Goal: Check status: Check status

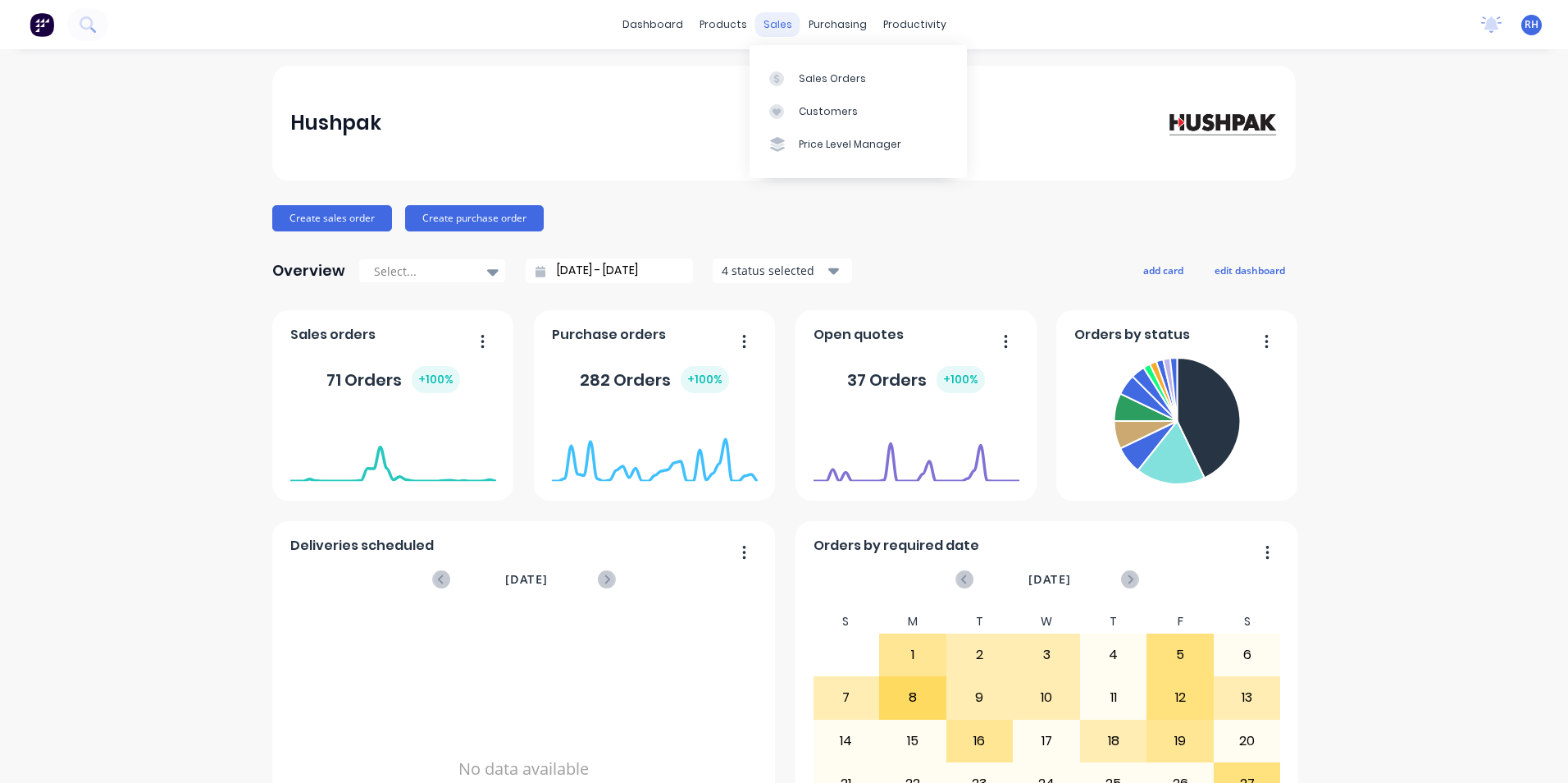
click at [765, 25] on div "sales" at bounding box center [777, 24] width 45 height 25
click at [847, 86] on div "Sales Orders" at bounding box center [833, 78] width 67 height 15
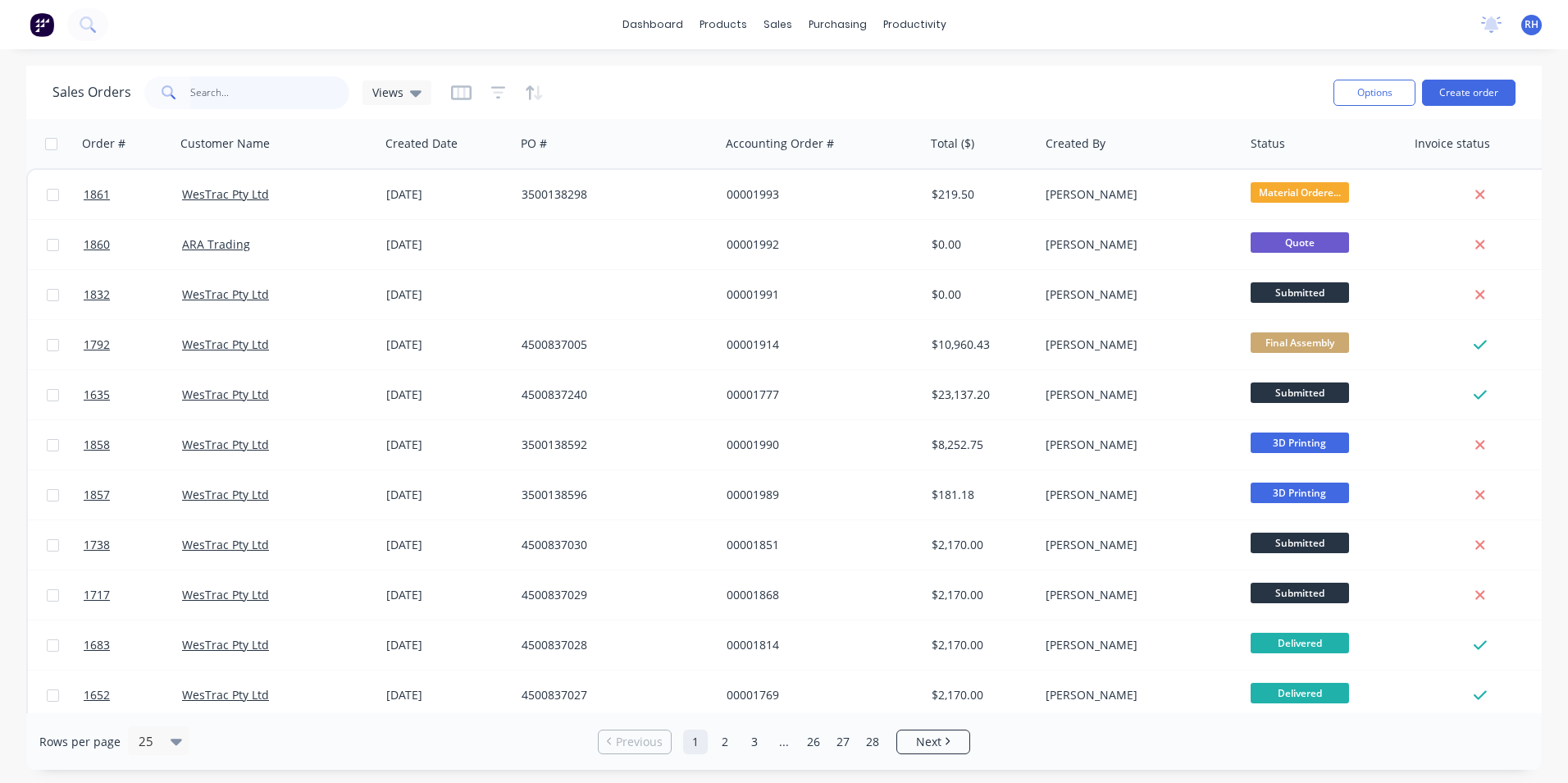
click at [231, 87] on input "text" at bounding box center [270, 93] width 160 height 33
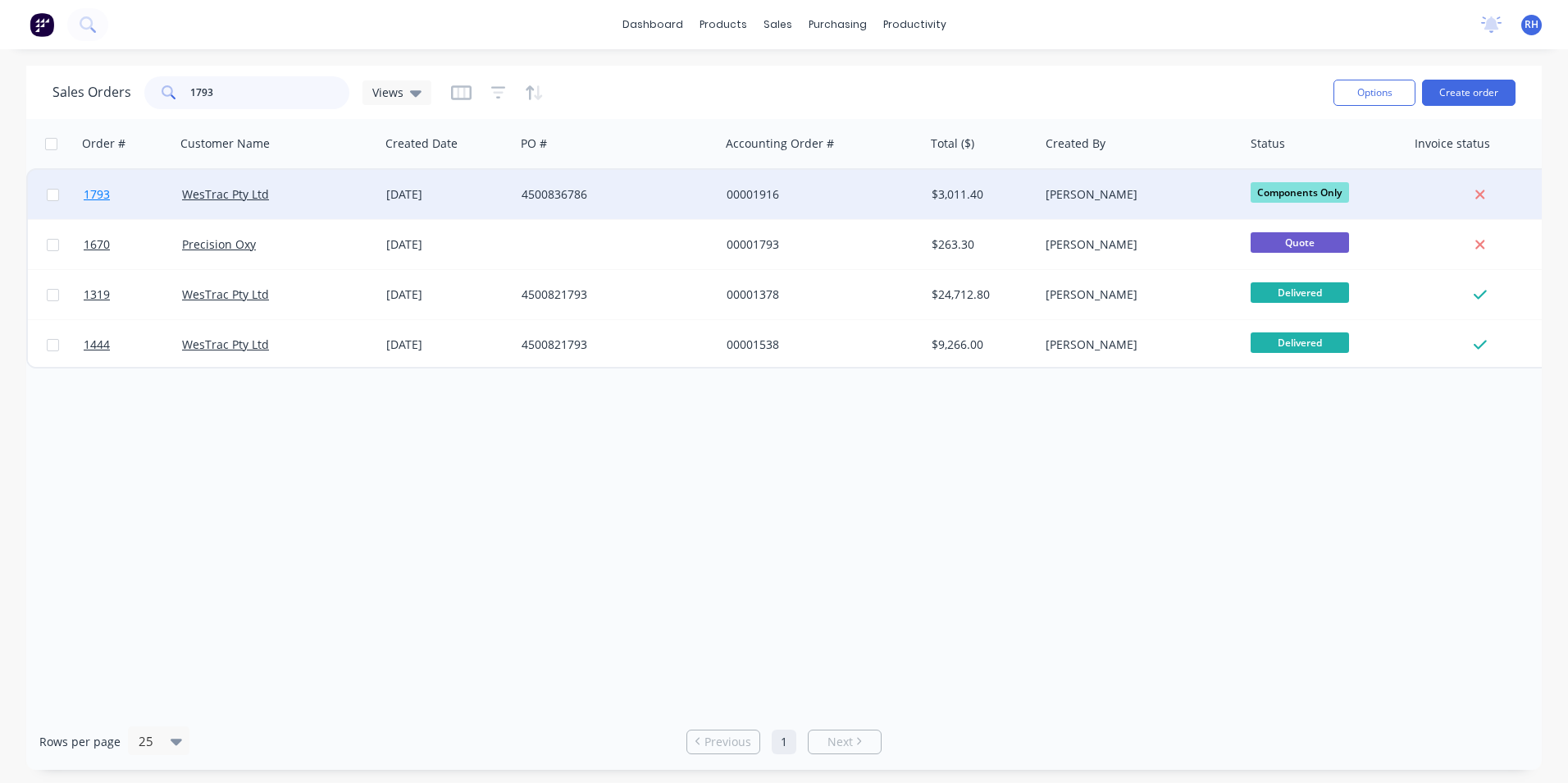
type input "1793"
click at [108, 200] on span "1793" at bounding box center [97, 194] width 26 height 16
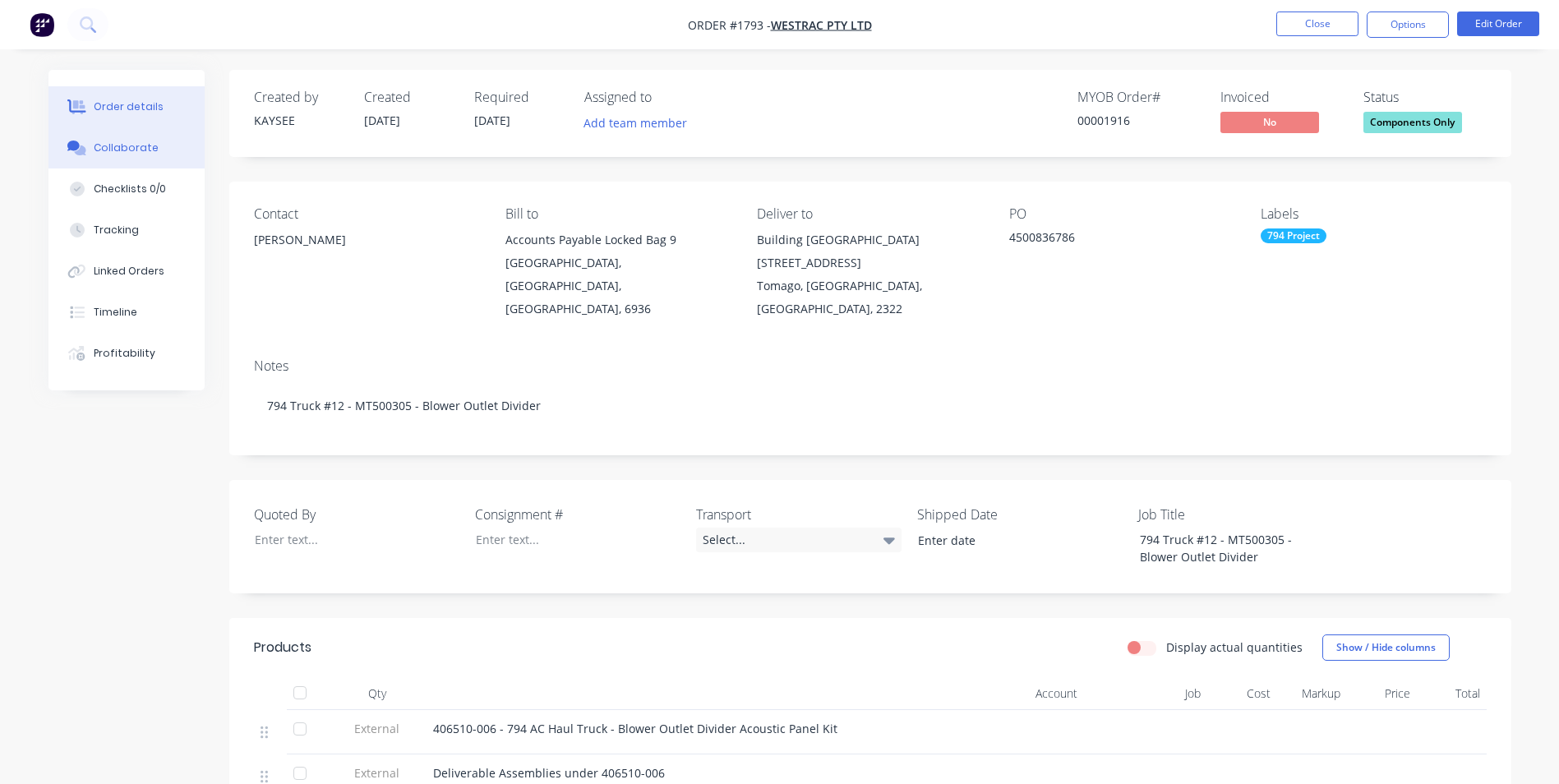
click at [159, 153] on button "Collaborate" at bounding box center [126, 147] width 156 height 41
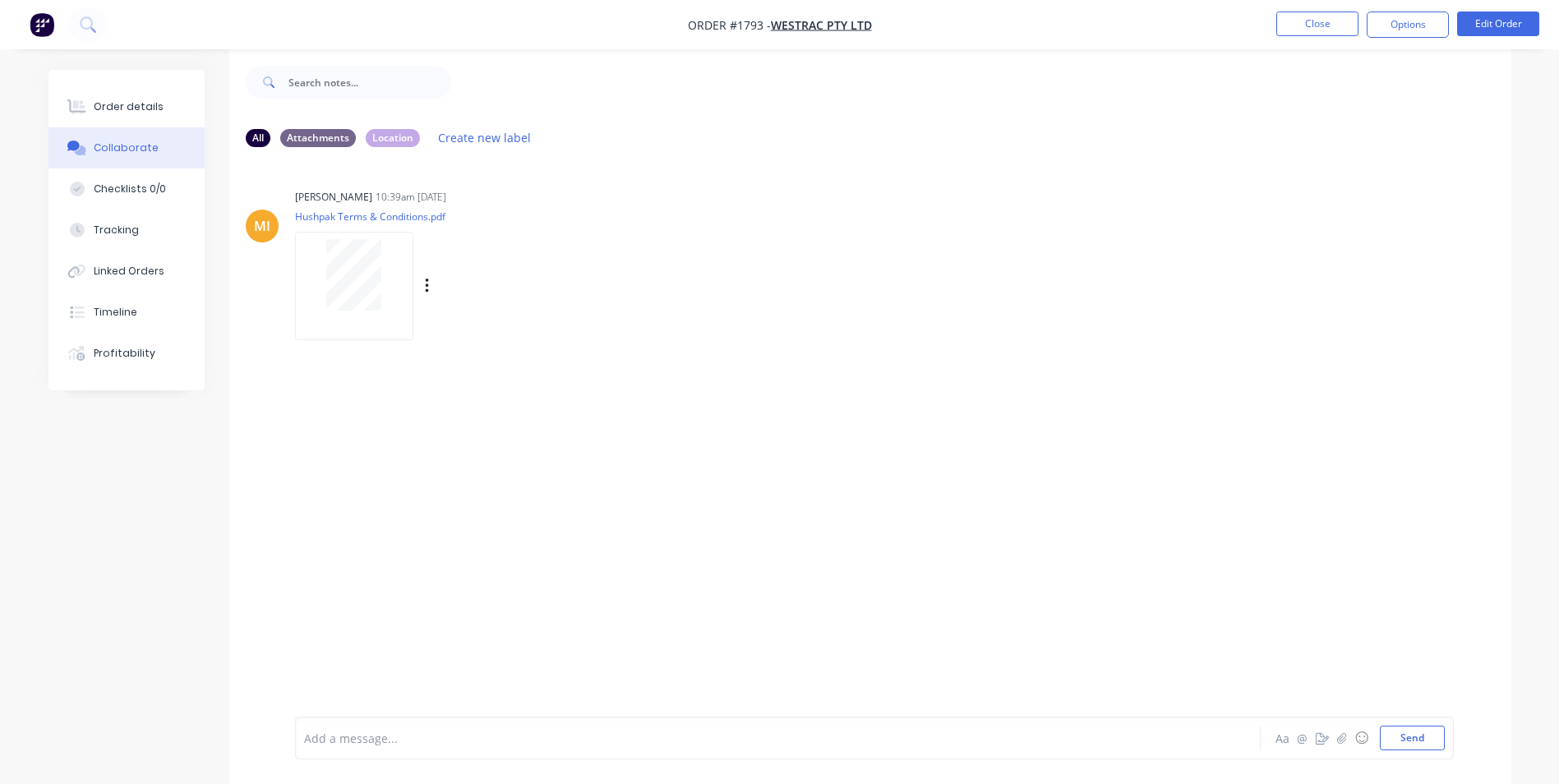
scroll to position [25, 0]
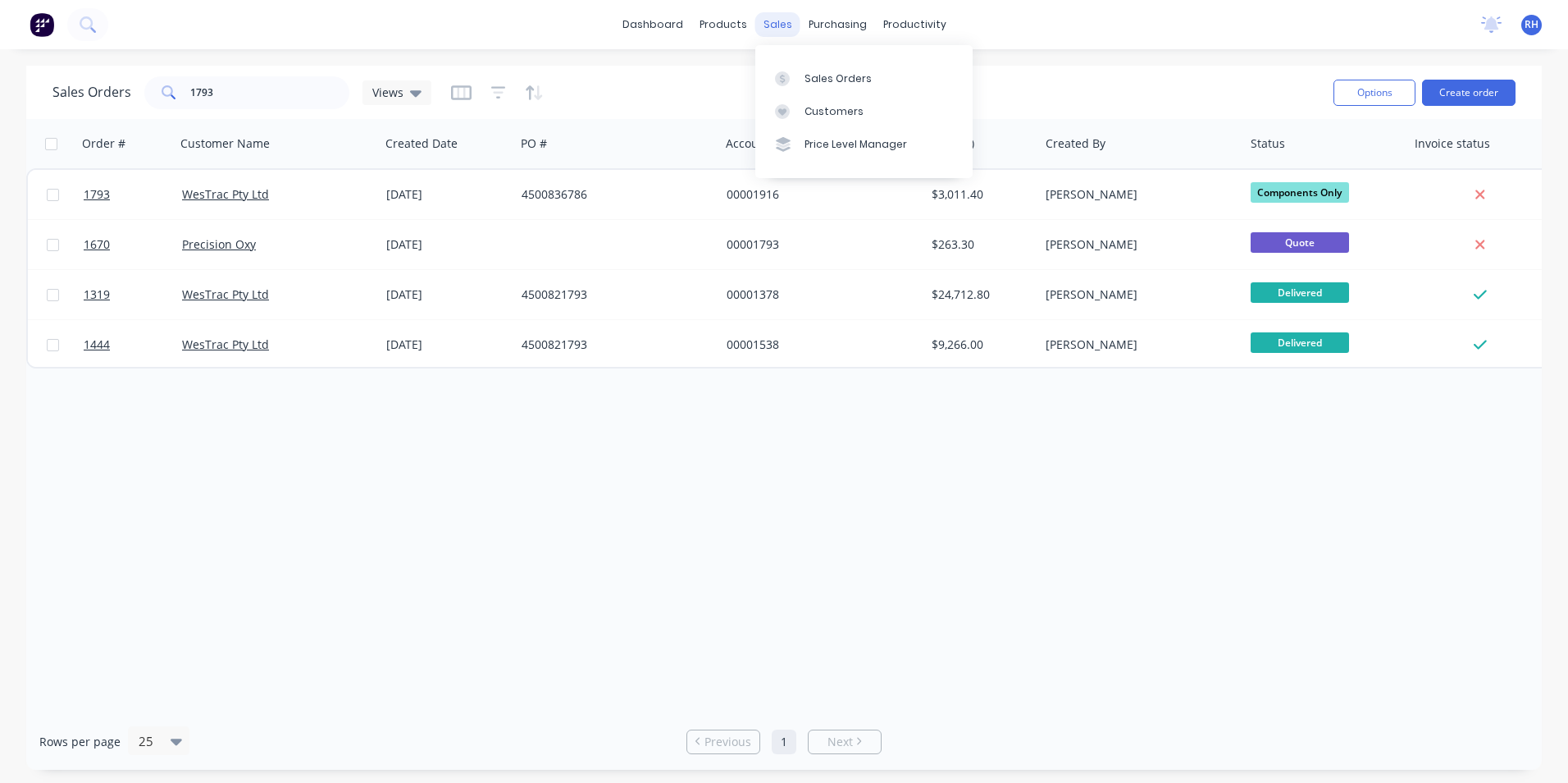
click at [777, 28] on div "sales" at bounding box center [777, 24] width 45 height 25
click at [264, 98] on input "1793" at bounding box center [270, 93] width 160 height 33
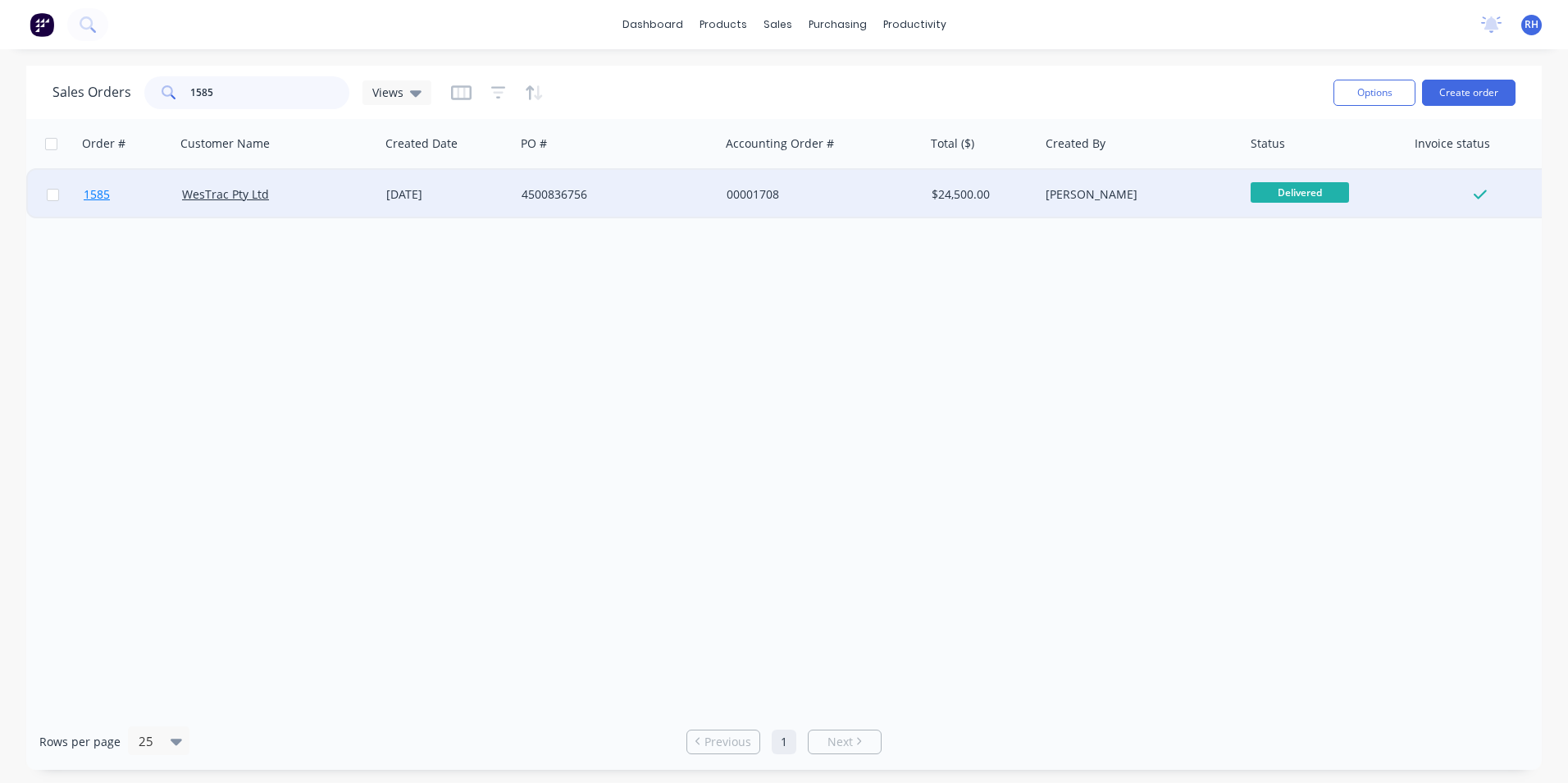
type input "1585"
click at [99, 199] on span "1585" at bounding box center [97, 194] width 26 height 16
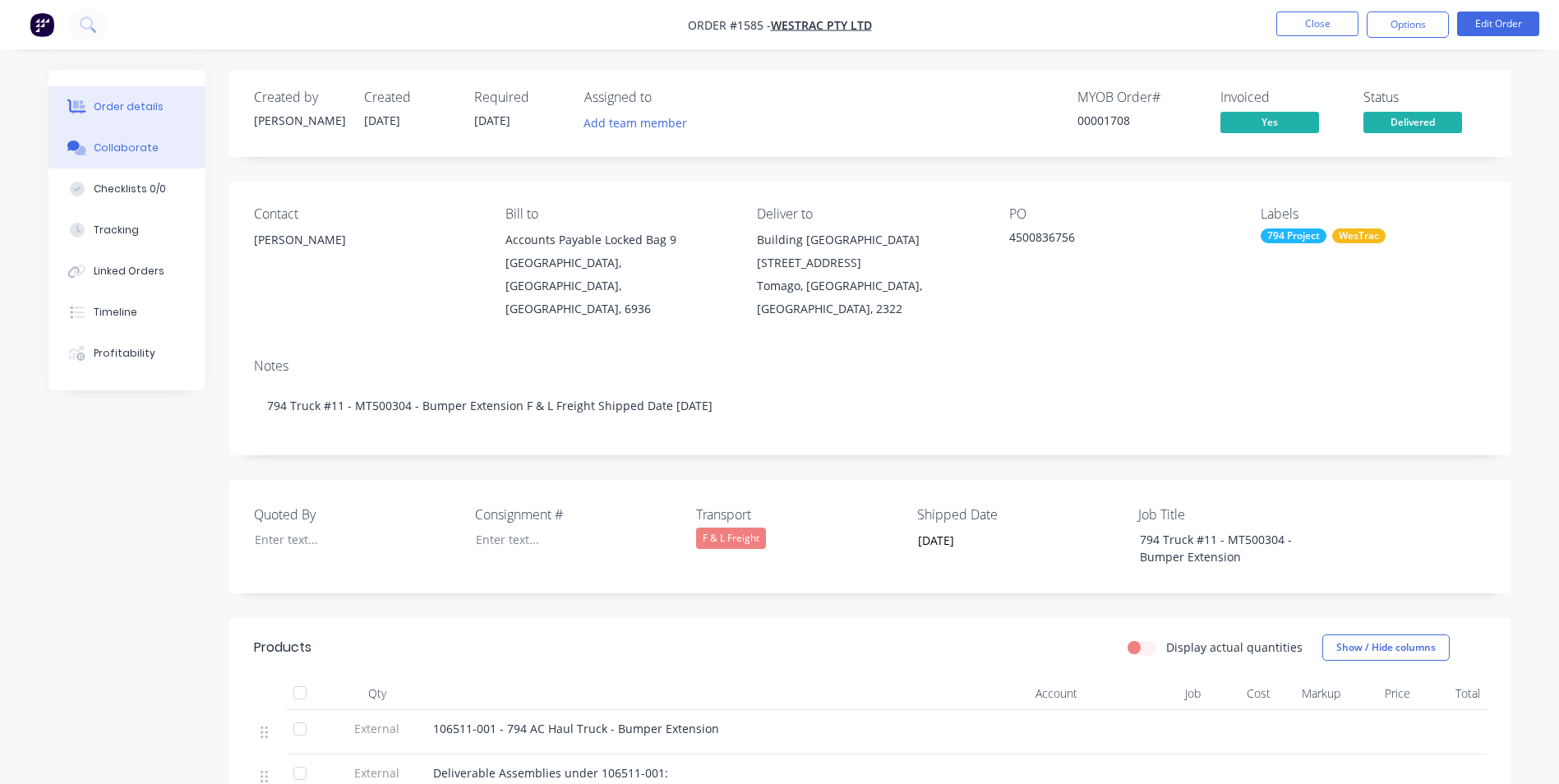
click at [141, 153] on div "Collaborate" at bounding box center [126, 148] width 65 height 15
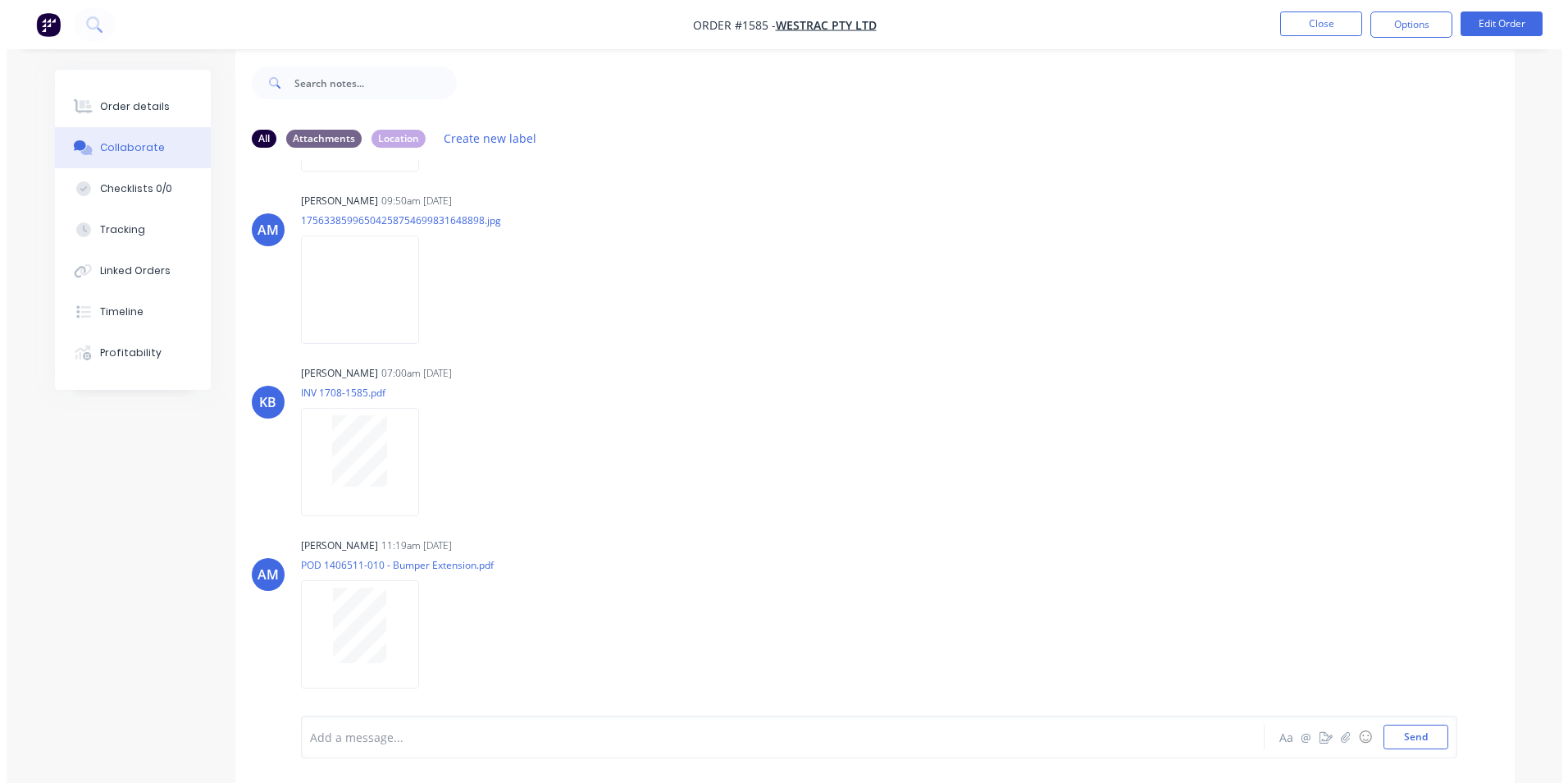
scroll to position [25, 0]
click at [82, 26] on icon at bounding box center [86, 23] width 13 height 13
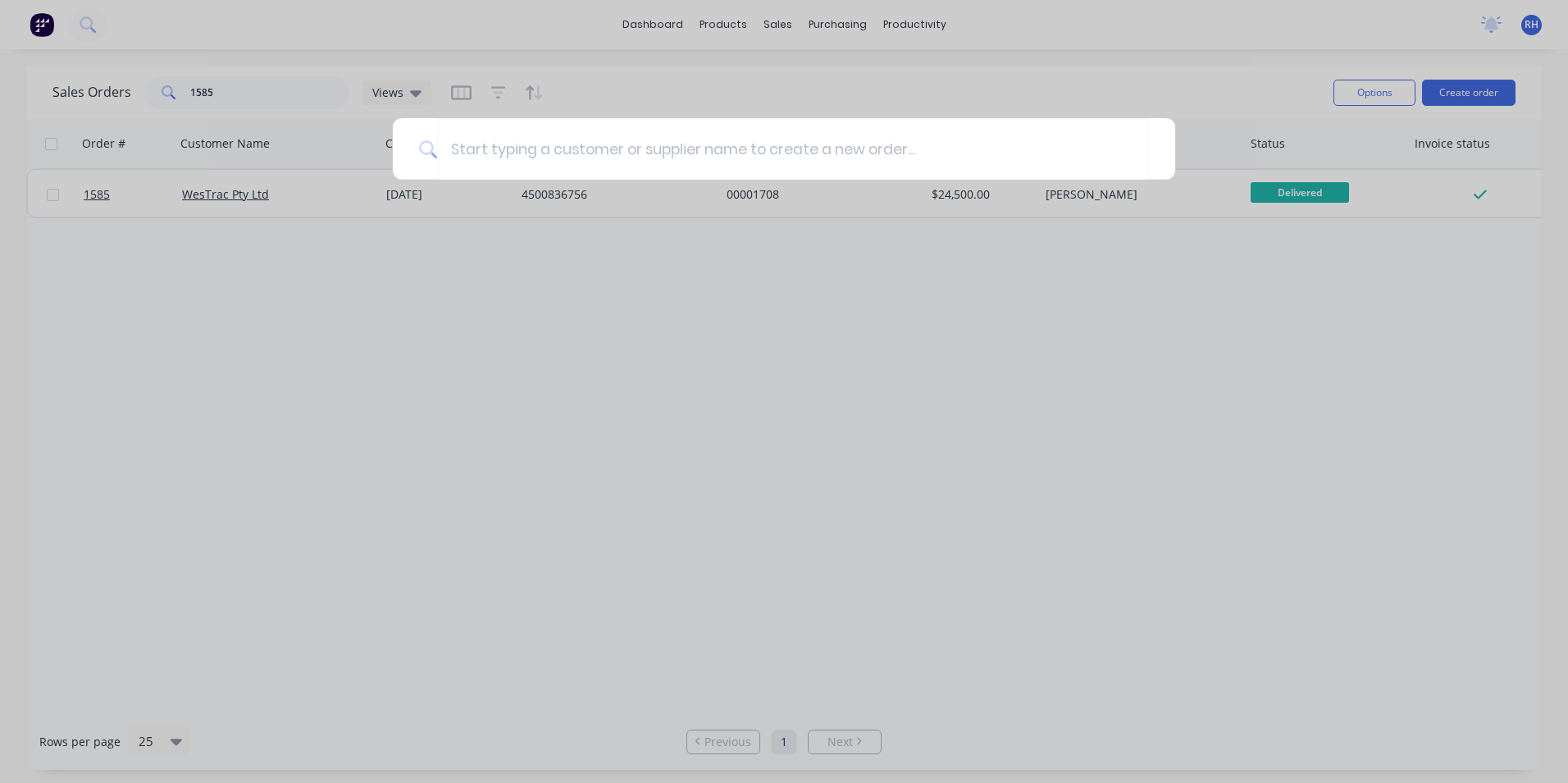
click at [212, 83] on div at bounding box center [784, 392] width 1568 height 783
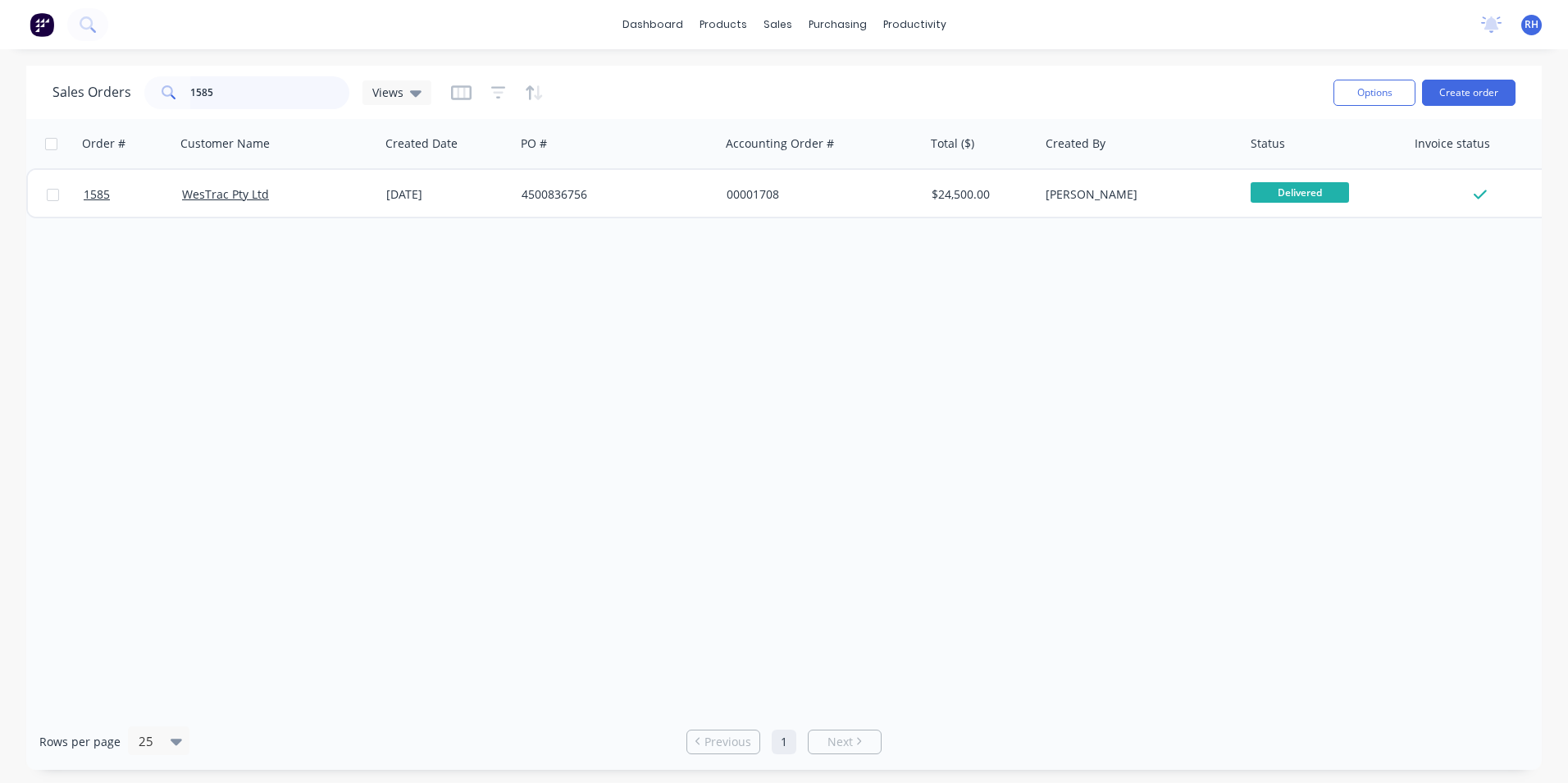
click at [231, 88] on input "1585" at bounding box center [270, 93] width 160 height 33
type input "1577"
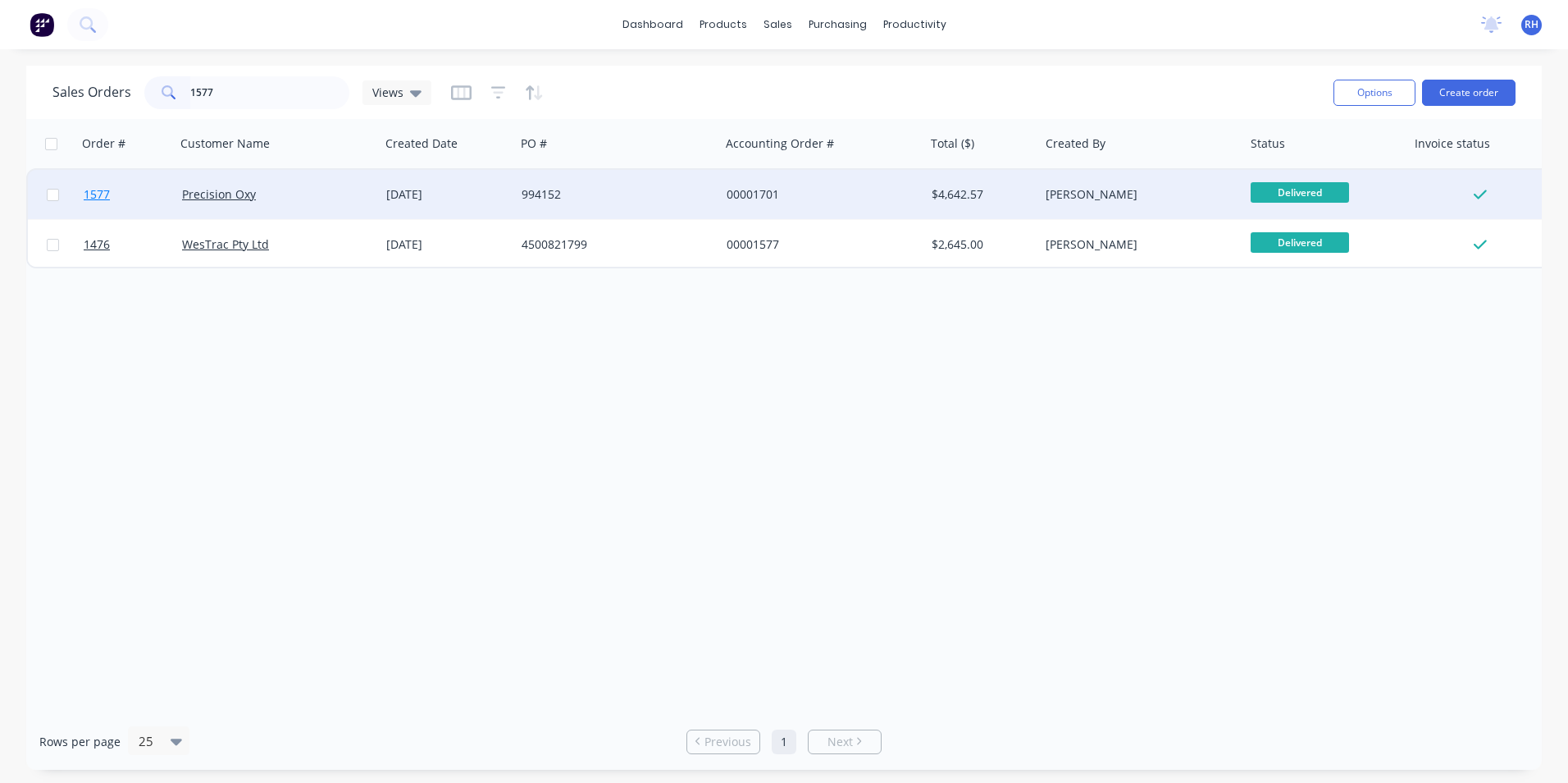
click at [97, 195] on span "1577" at bounding box center [97, 194] width 26 height 16
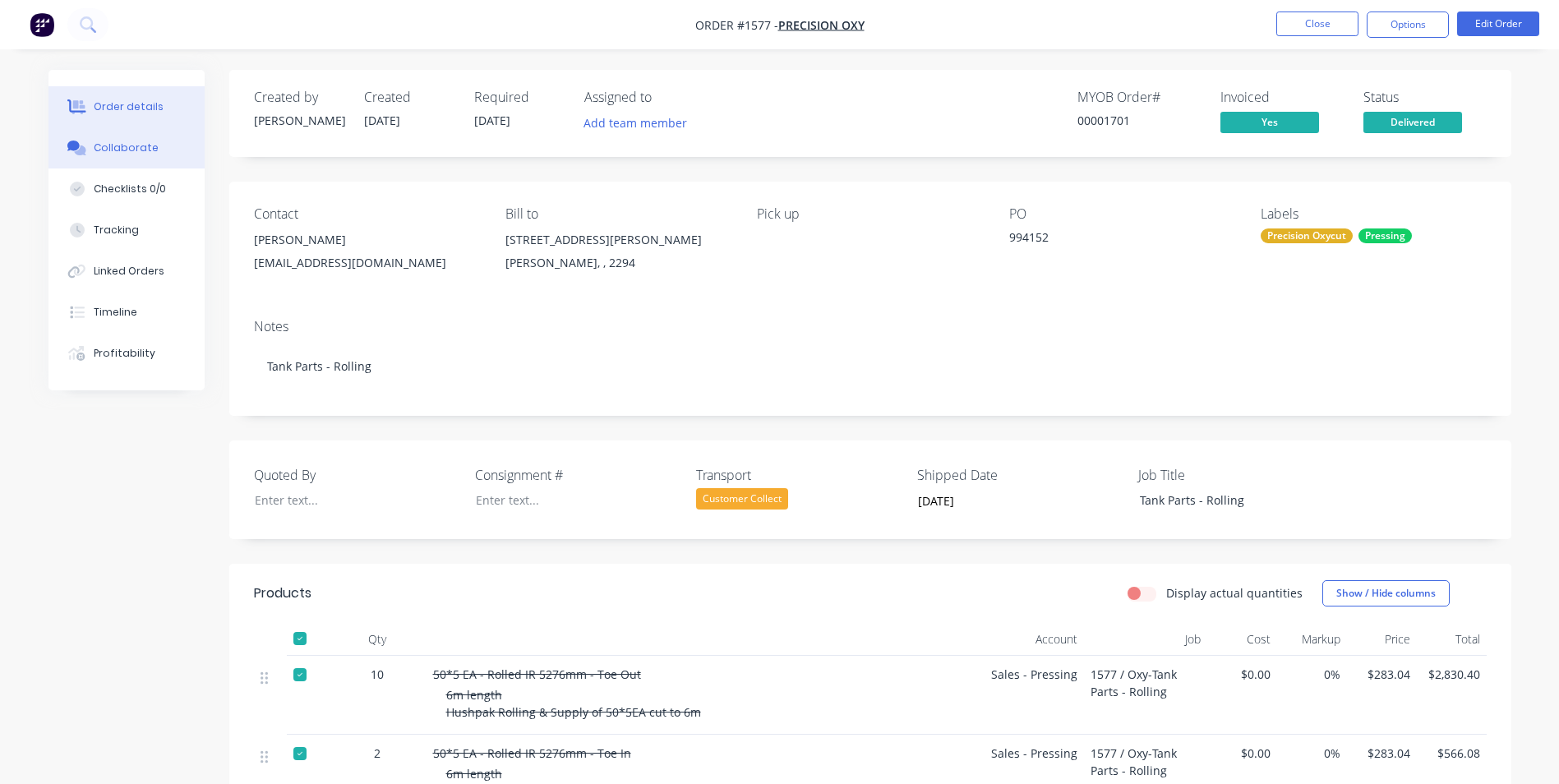
click at [126, 140] on button "Collaborate" at bounding box center [126, 147] width 156 height 41
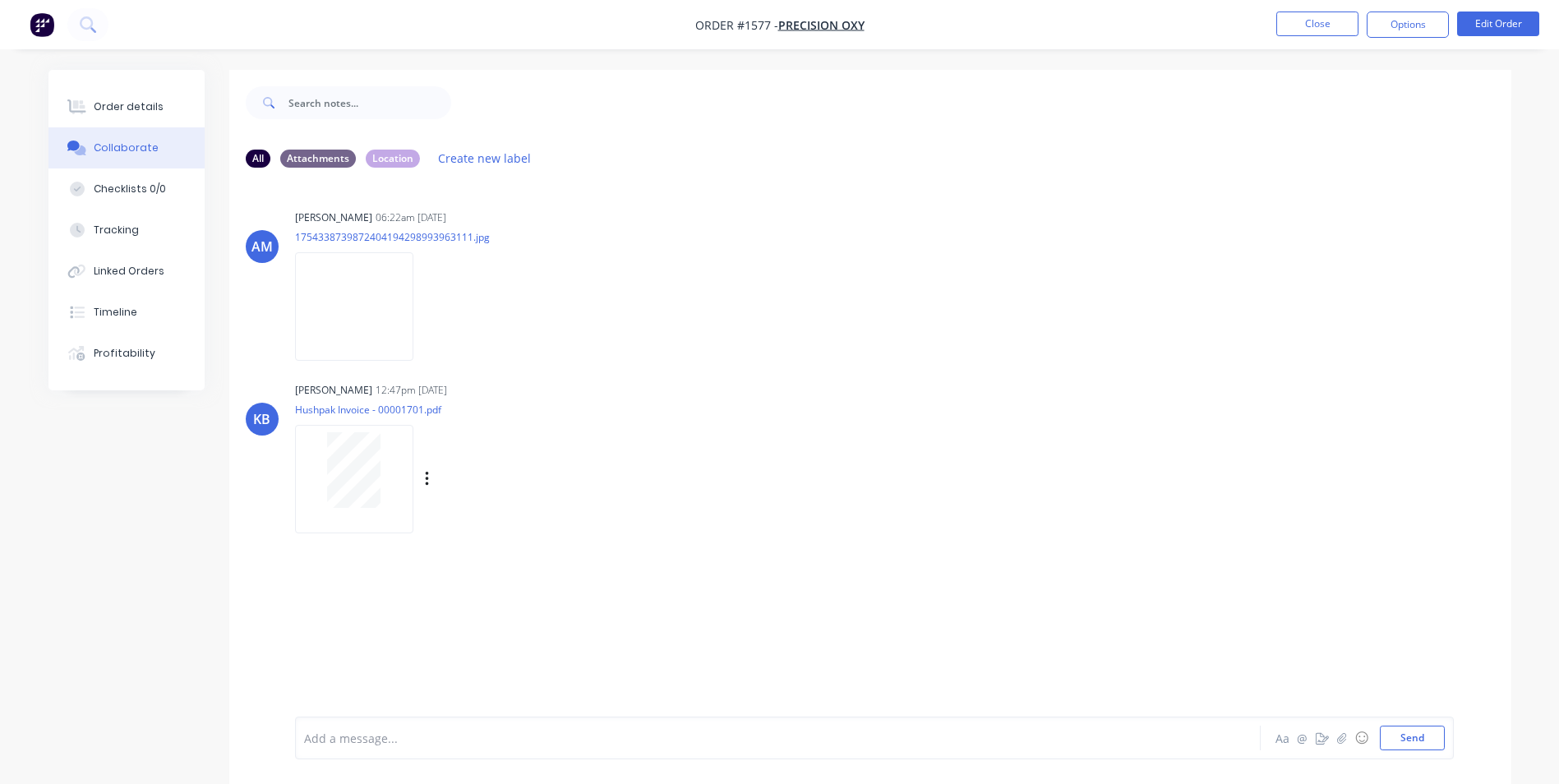
drag, startPoint x: 1036, startPoint y: 497, endPoint x: 1026, endPoint y: 501, distance: 10.8
click at [1036, 499] on div "KB [PERSON_NAME] 12:47pm [DATE] Hushpak Invoice - 00001701.pdf Labels Download" at bounding box center [870, 452] width 1282 height 148
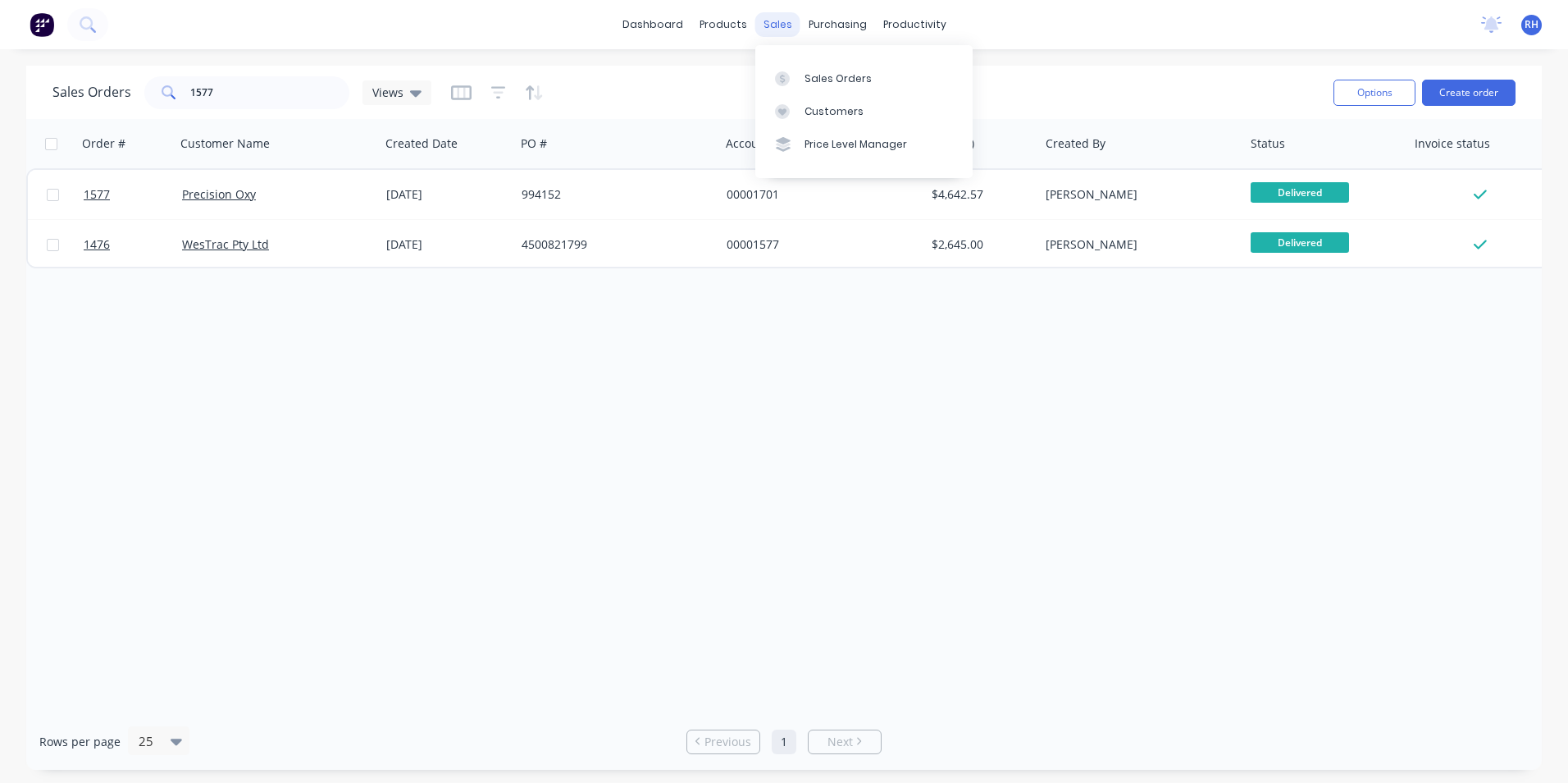
click at [781, 26] on div "sales" at bounding box center [777, 24] width 45 height 25
click at [788, 28] on div "sales" at bounding box center [777, 24] width 45 height 25
click at [826, 74] on div "Sales Orders" at bounding box center [838, 78] width 67 height 15
click at [250, 94] on input "1577" at bounding box center [270, 93] width 160 height 33
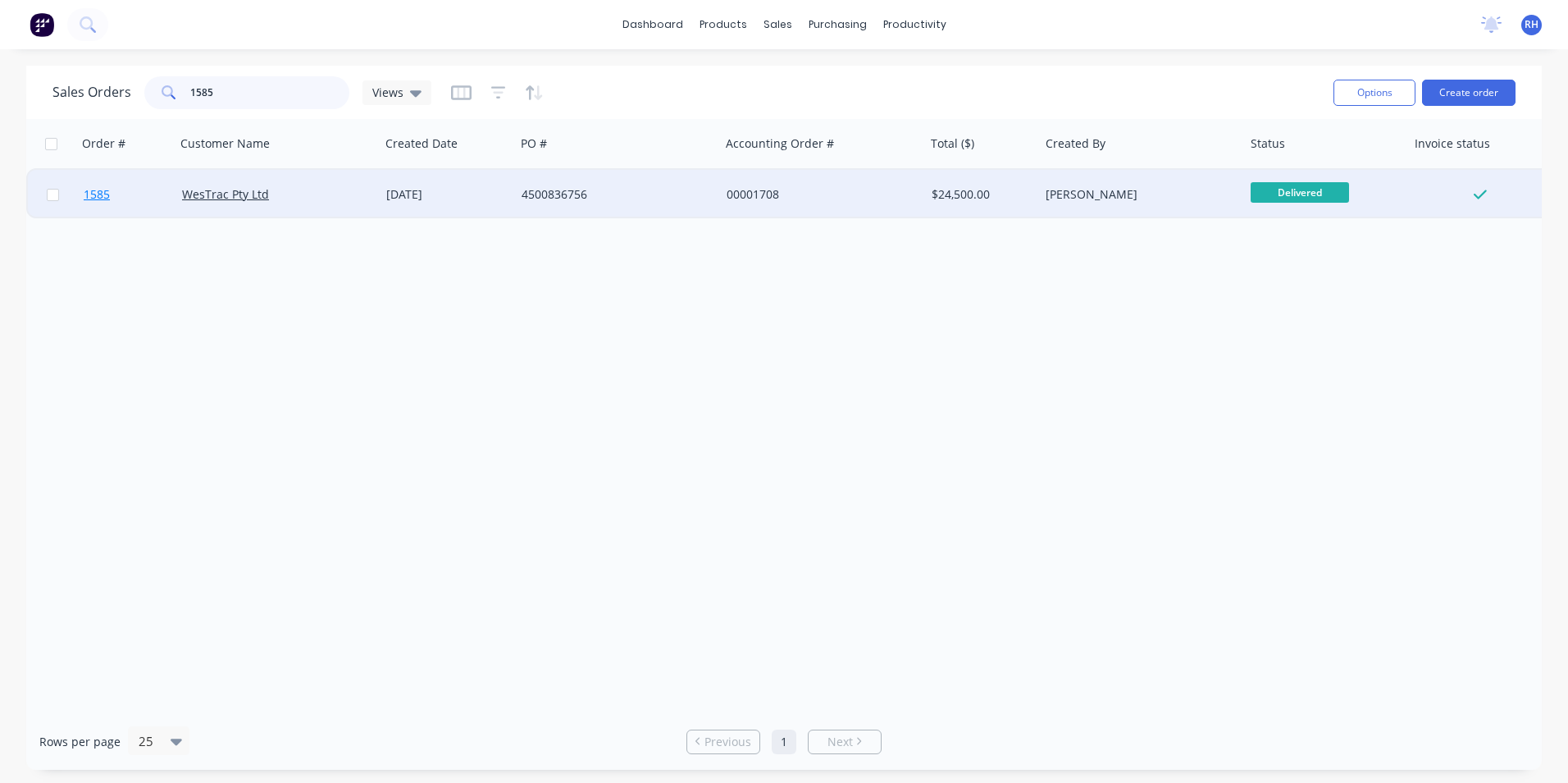
type input "1585"
click at [101, 193] on span "1585" at bounding box center [97, 194] width 26 height 16
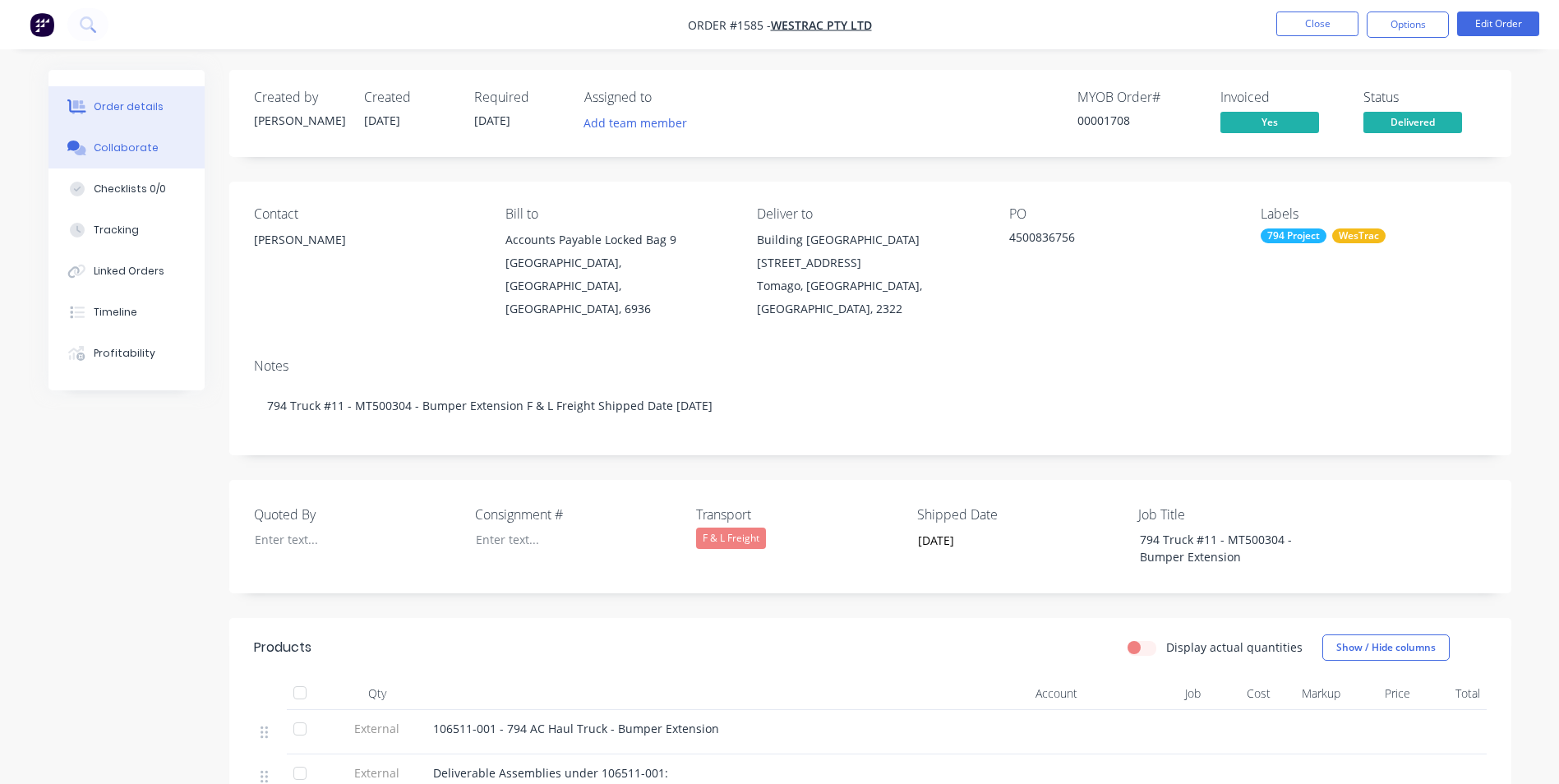
drag, startPoint x: 138, startPoint y: 147, endPoint x: 160, endPoint y: 151, distance: 22.4
click at [138, 147] on div "Collaborate" at bounding box center [126, 148] width 65 height 15
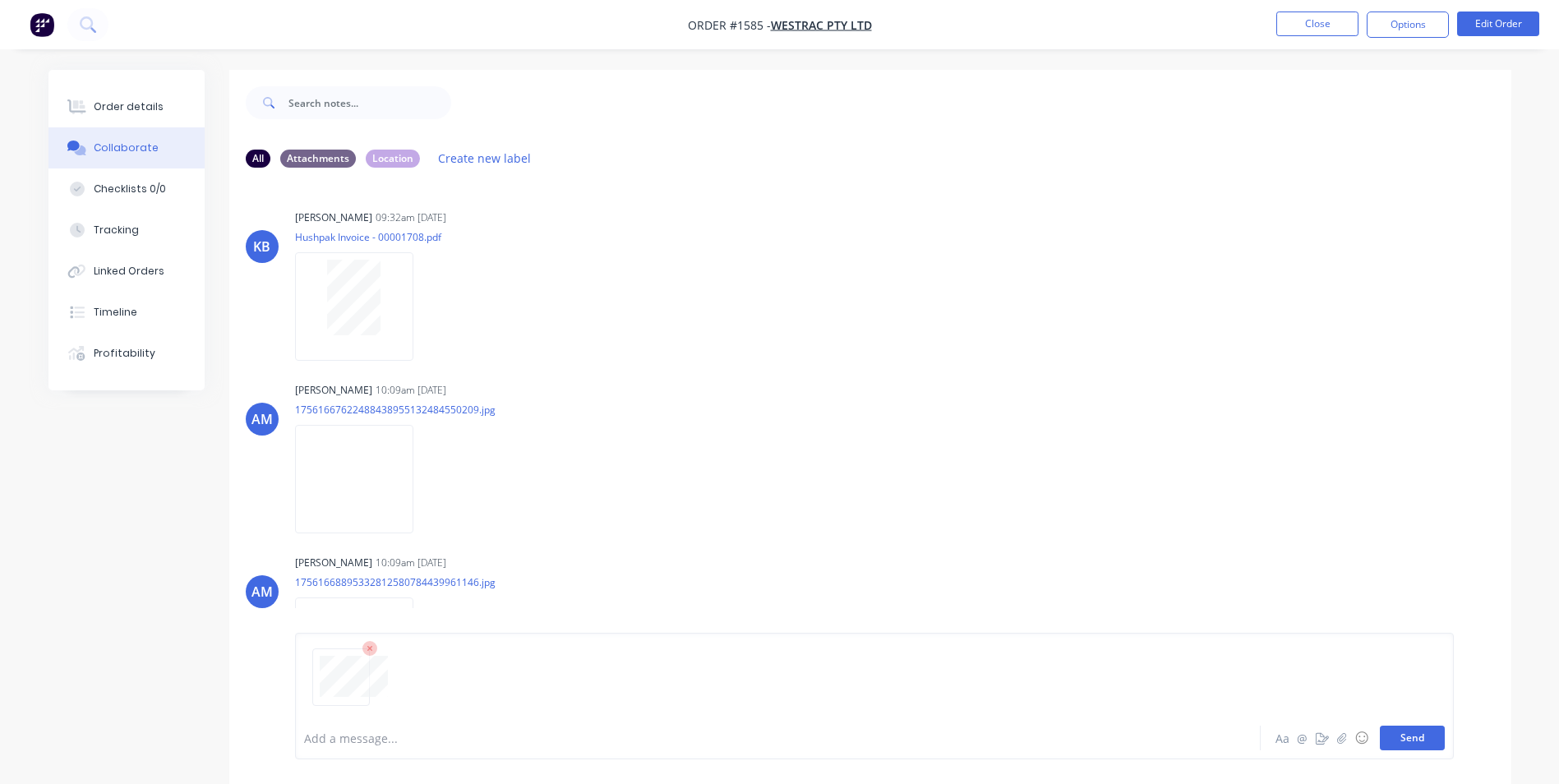
drag, startPoint x: 1407, startPoint y: 736, endPoint x: 1414, endPoint y: 726, distance: 12.2
click at [1407, 735] on button "Send" at bounding box center [1412, 737] width 65 height 25
